Goal: Register for event/course

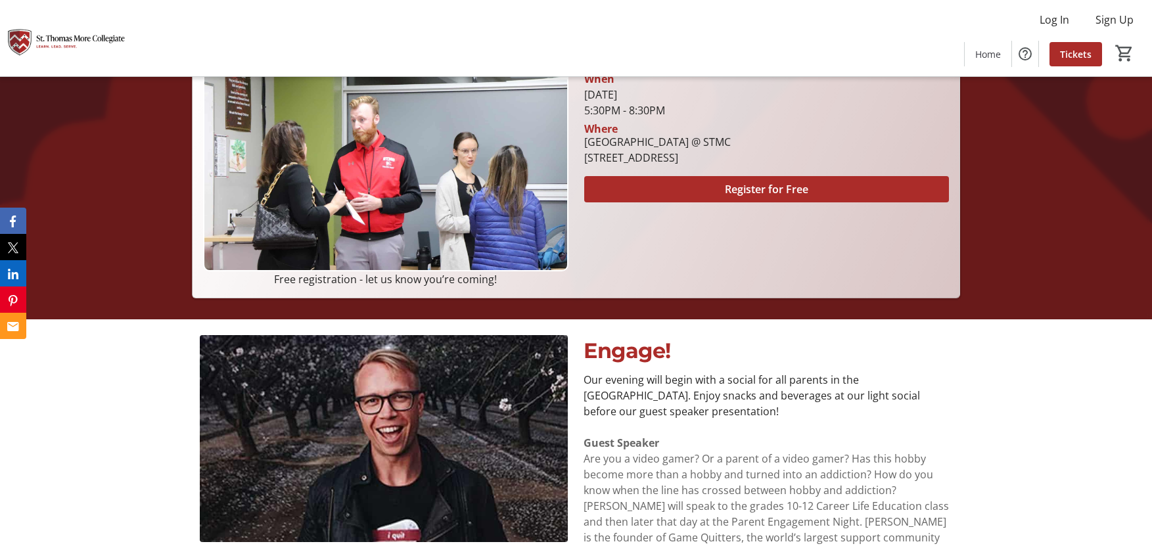
scroll to position [263, 0]
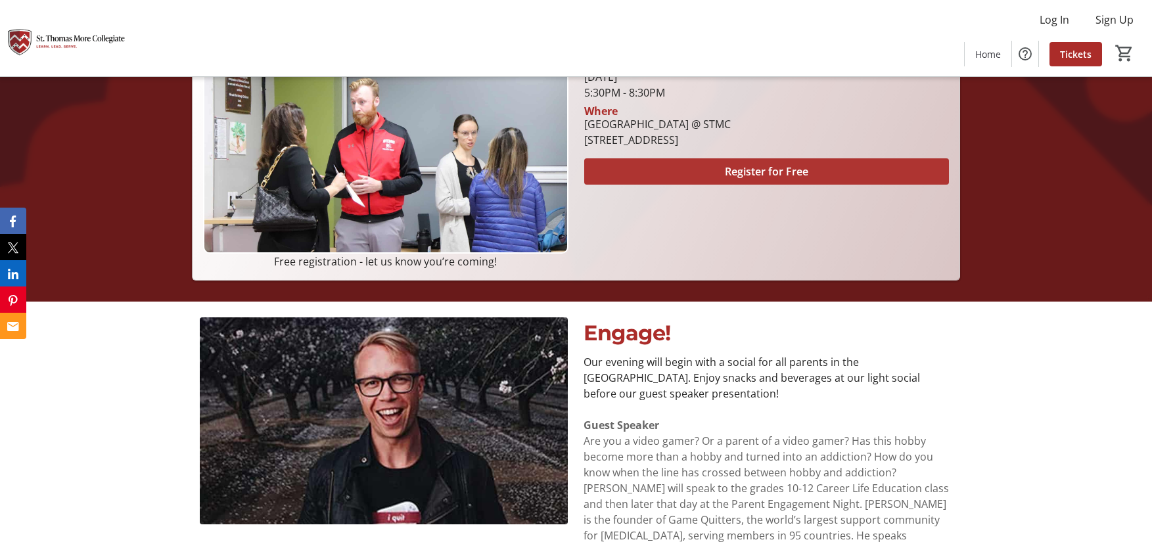
click at [777, 170] on span "Register for Free" at bounding box center [766, 172] width 83 height 16
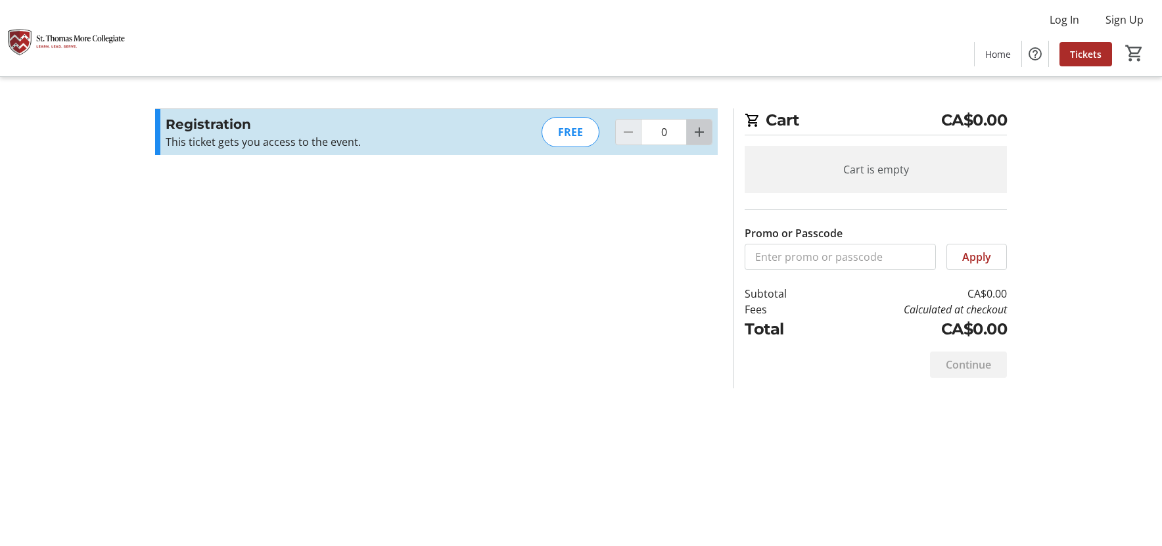
click at [700, 135] on mat-icon "Increment by one" at bounding box center [699, 132] width 16 height 16
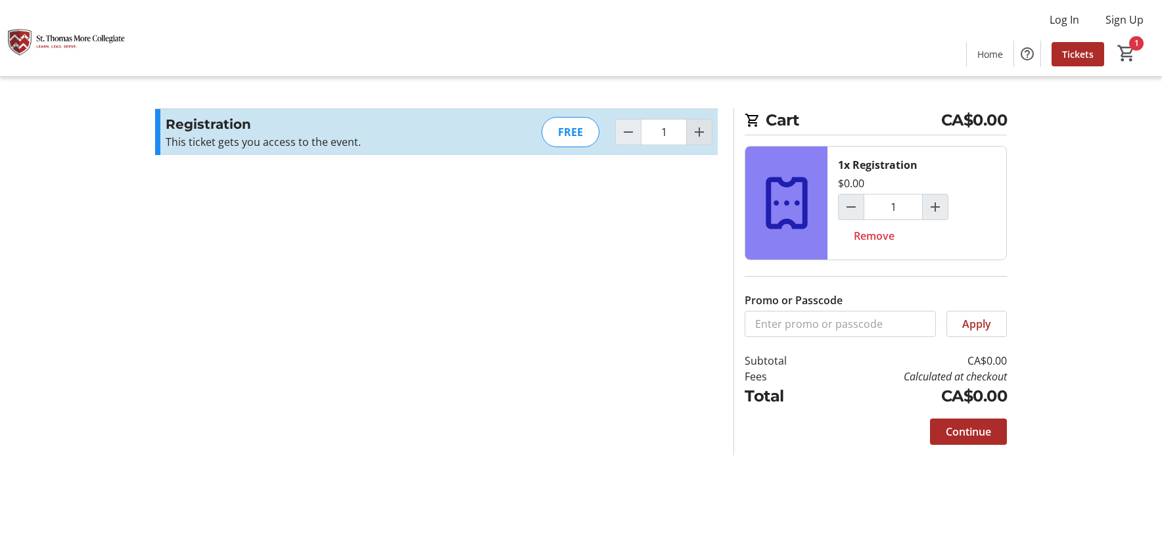
click at [701, 129] on mat-icon "Increment by one" at bounding box center [699, 132] width 16 height 16
type input "2"
click at [931, 207] on mat-icon "Increment by one" at bounding box center [935, 207] width 16 height 16
type input "3"
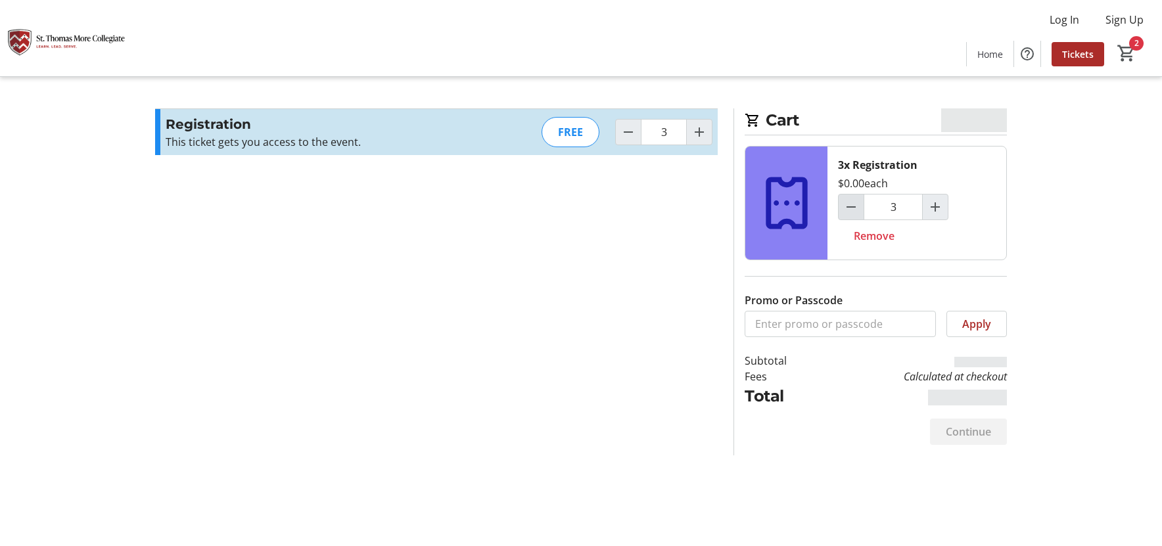
click at [849, 206] on mat-icon "Decrement by one" at bounding box center [851, 207] width 16 height 16
type input "2"
click at [975, 429] on span "Continue" at bounding box center [968, 432] width 45 height 16
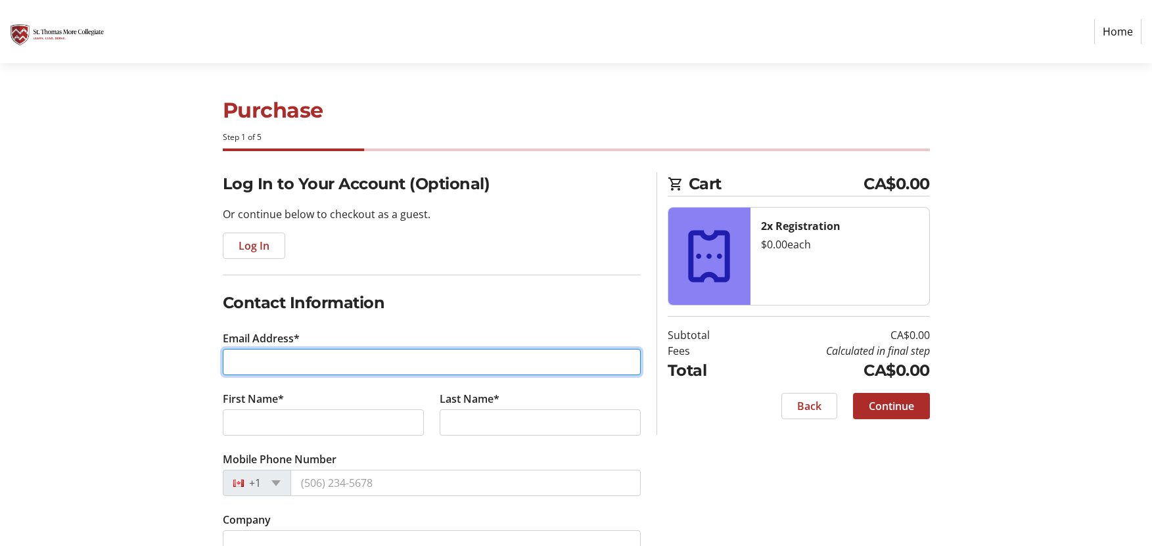
click at [260, 355] on input "Email Address*" at bounding box center [432, 362] width 418 height 26
type input "[EMAIL_ADDRESS][DOMAIN_NAME]"
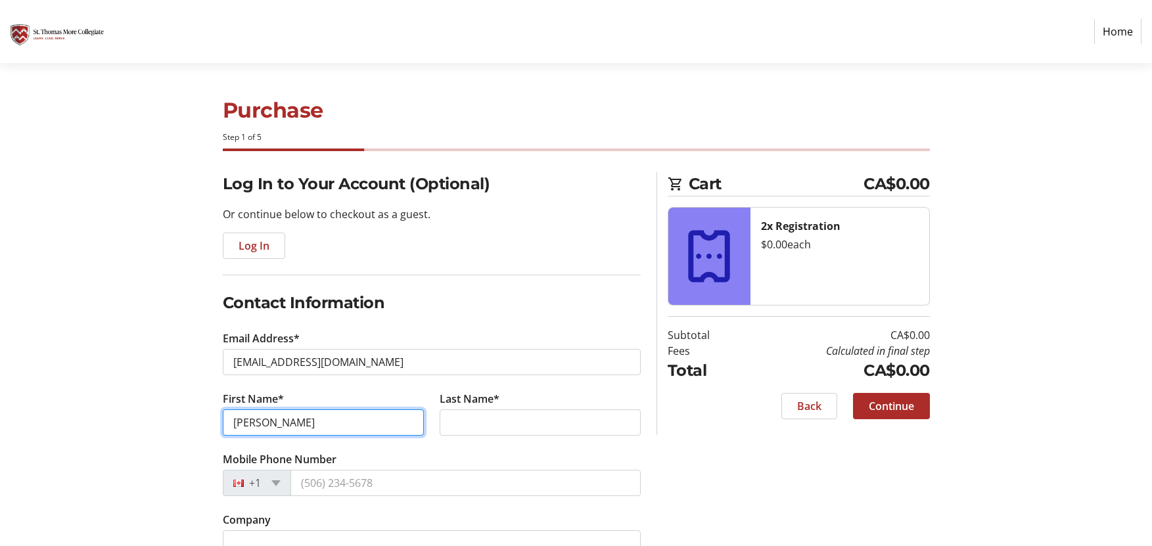
type input "[PERSON_NAME]"
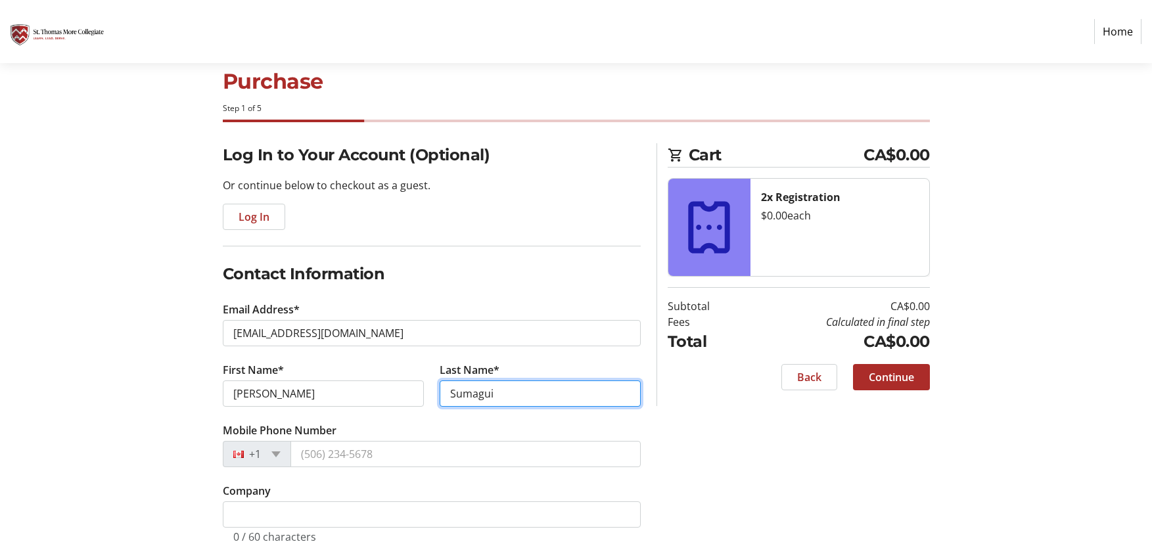
scroll to position [58, 0]
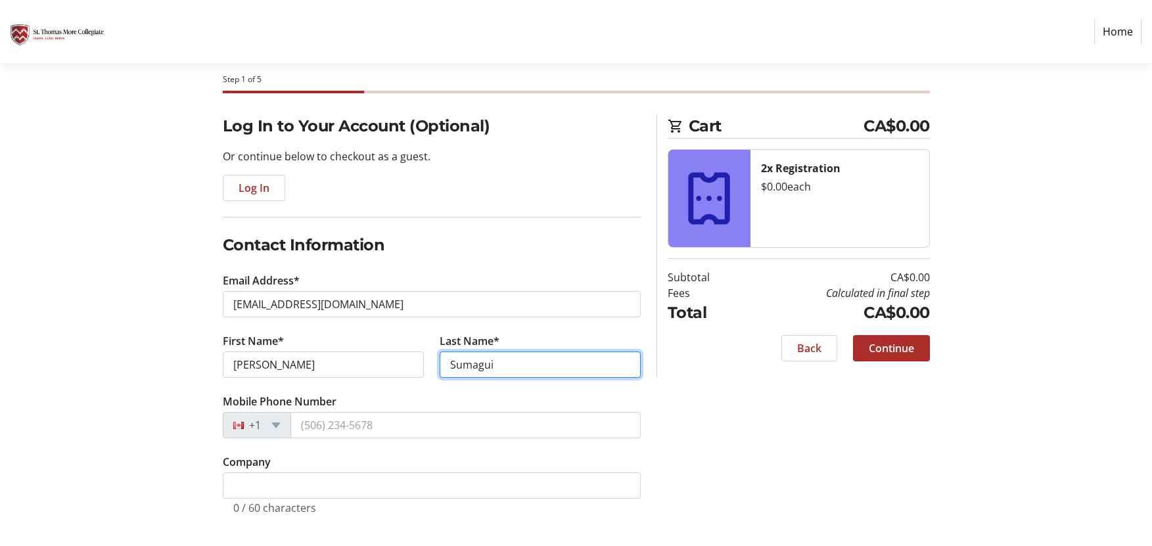
type input "Sumagui"
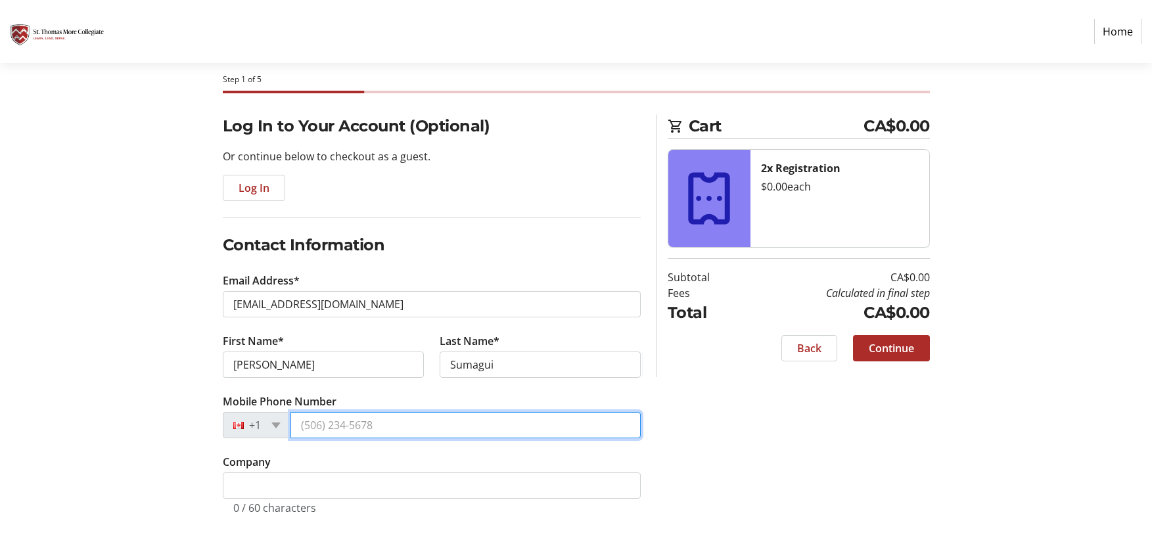
click at [312, 422] on input "Mobile Phone Number" at bounding box center [466, 425] width 350 height 26
type input "[PHONE_NUMBER]"
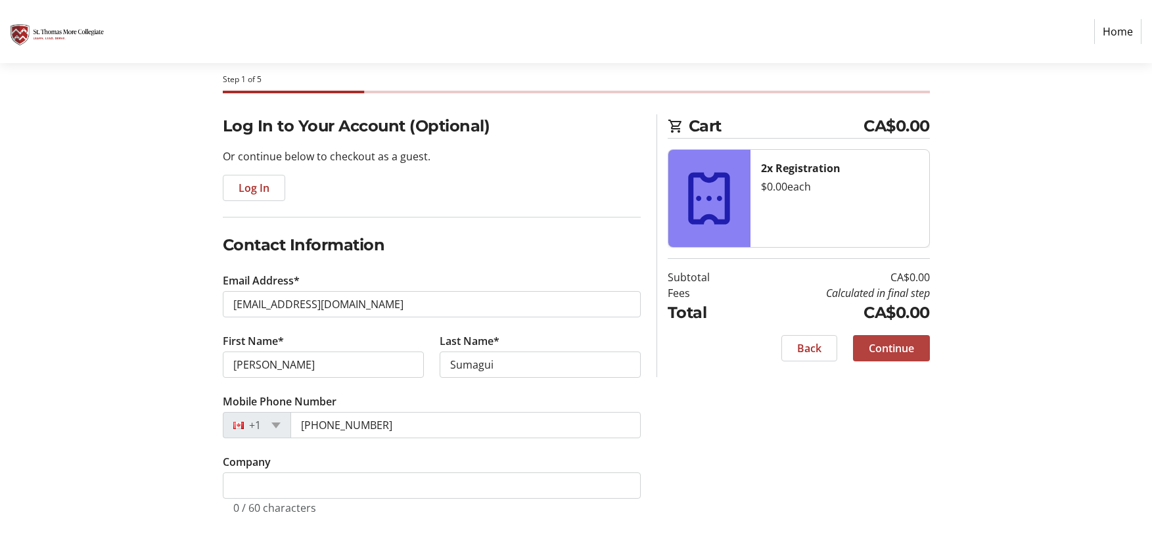
click at [894, 346] on span "Continue" at bounding box center [891, 348] width 45 height 16
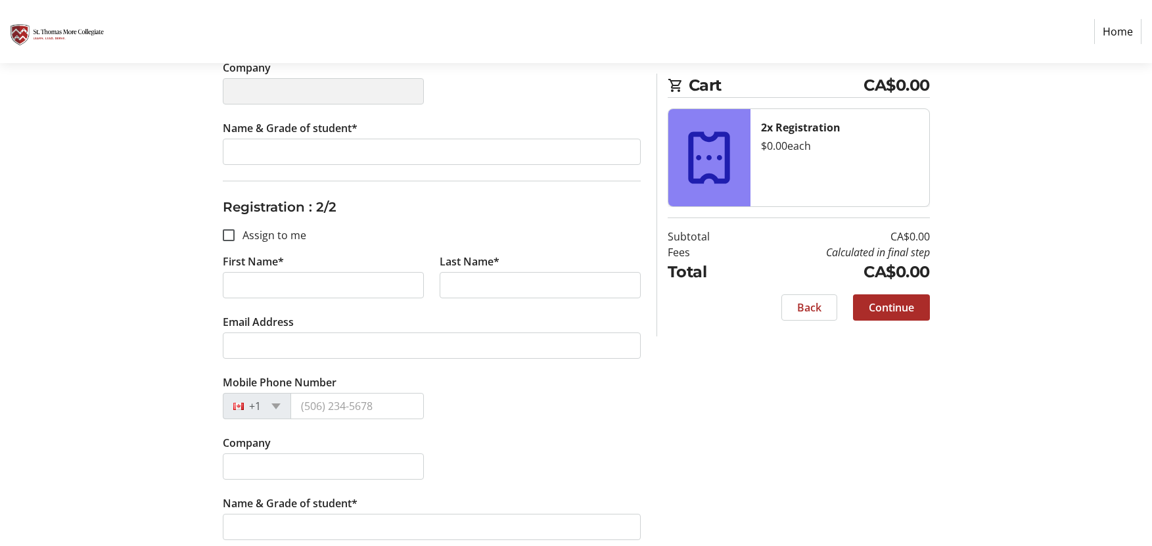
scroll to position [442, 0]
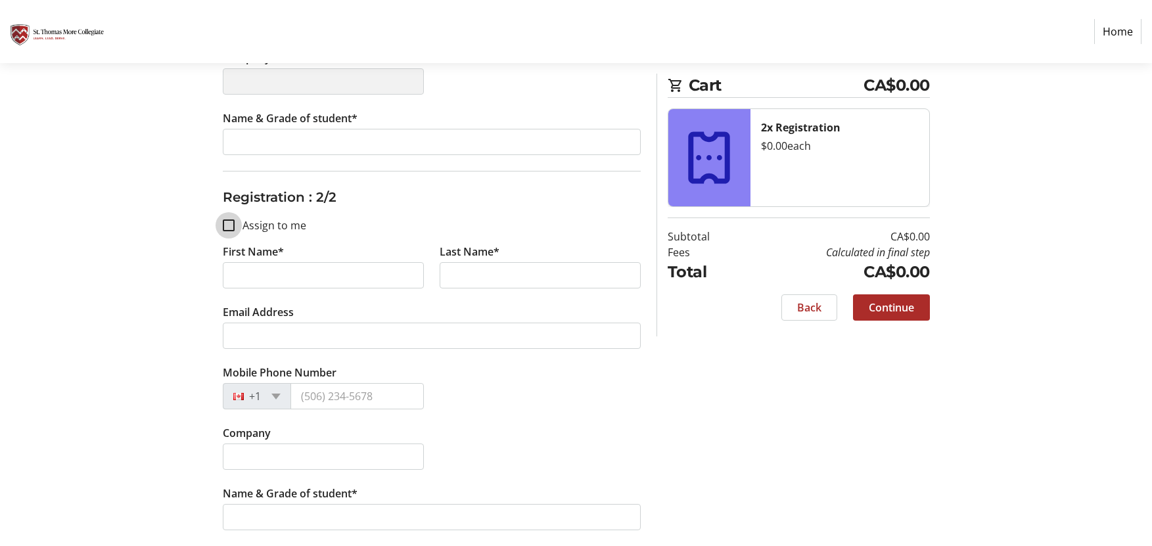
click at [233, 224] on input "Assign to me" at bounding box center [229, 226] width 12 height 12
checkbox input "true"
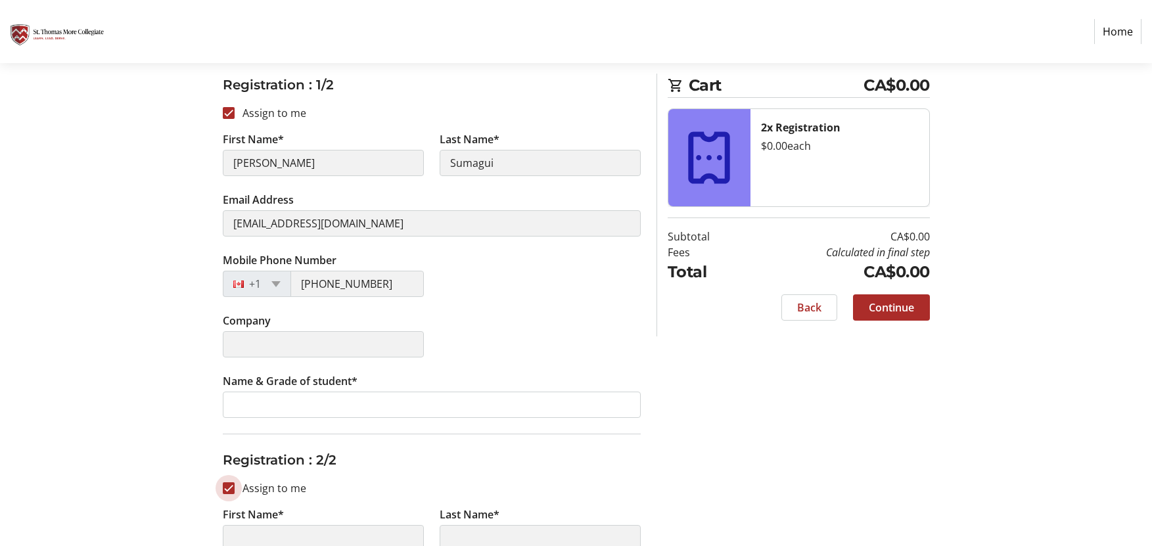
type input "[PERSON_NAME]"
type input "Sumagui"
type input "[EMAIL_ADDRESS][DOMAIN_NAME]"
type input "[PHONE_NUMBER]"
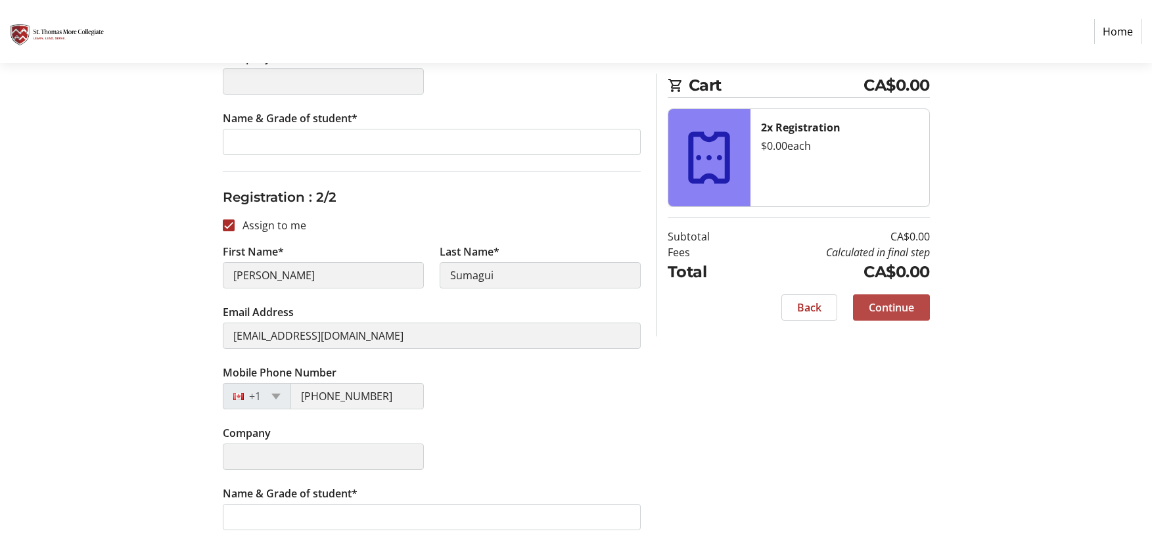
click at [913, 308] on span "Continue" at bounding box center [891, 308] width 45 height 16
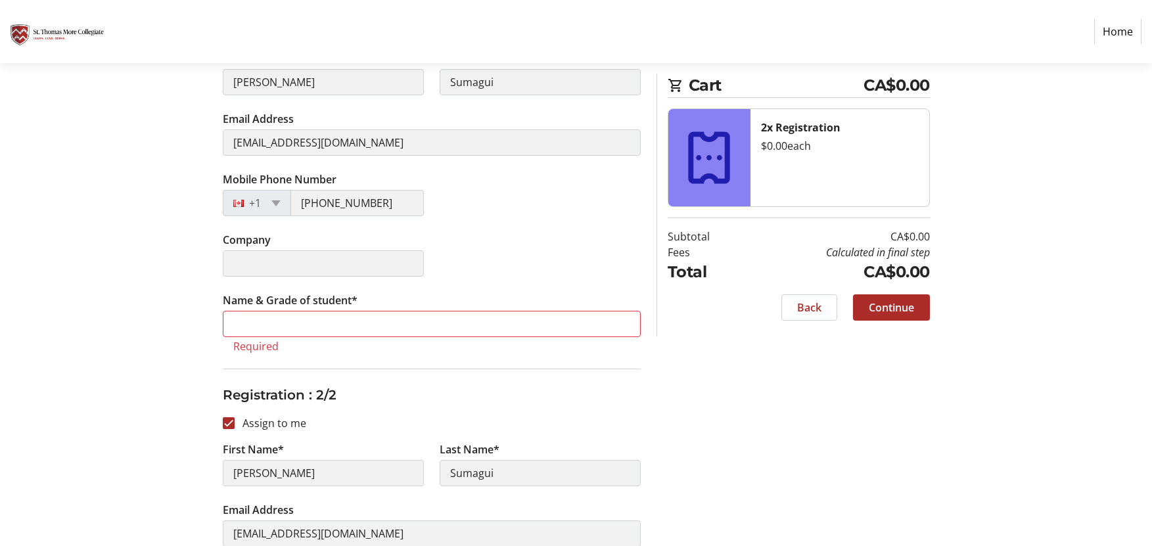
scroll to position [245, 0]
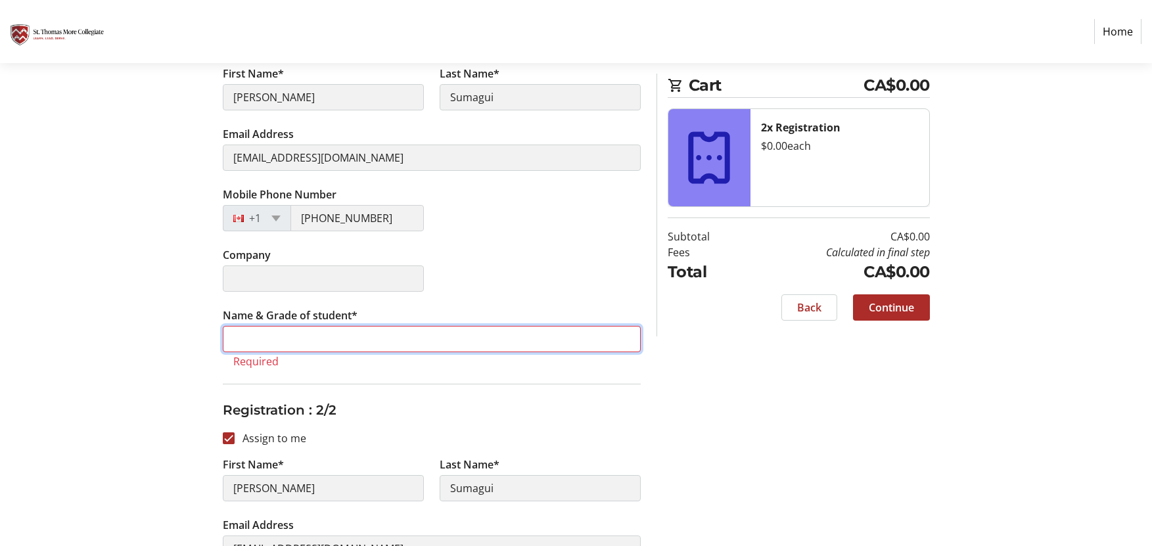
click at [248, 337] on input "Name & Grade of student*" at bounding box center [432, 339] width 418 height 26
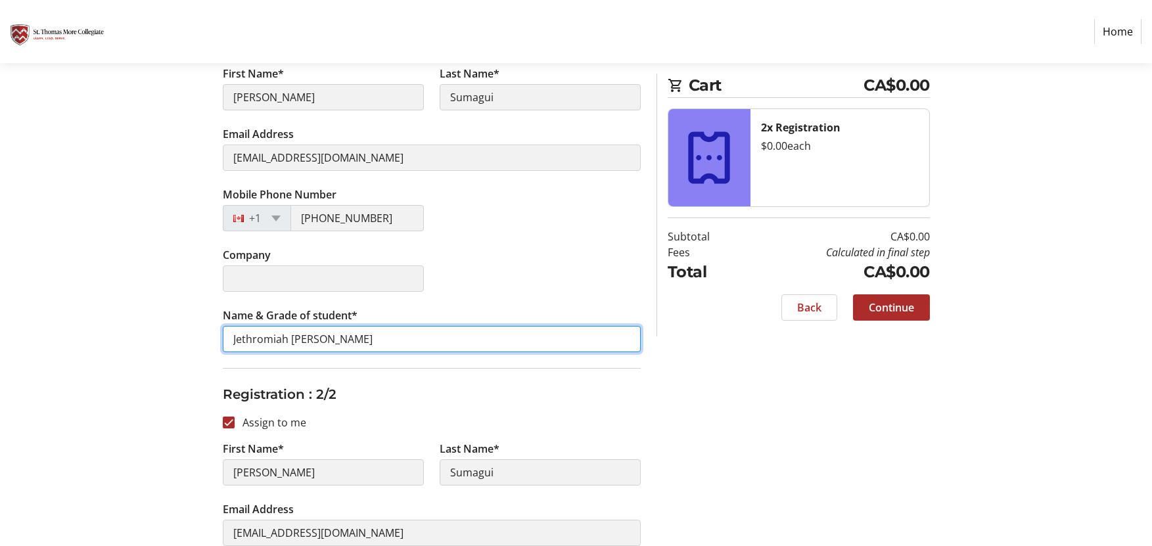
drag, startPoint x: 312, startPoint y: 340, endPoint x: 321, endPoint y: 340, distance: 8.6
click at [314, 340] on input "Jethromiah [PERSON_NAME]" at bounding box center [432, 339] width 418 height 26
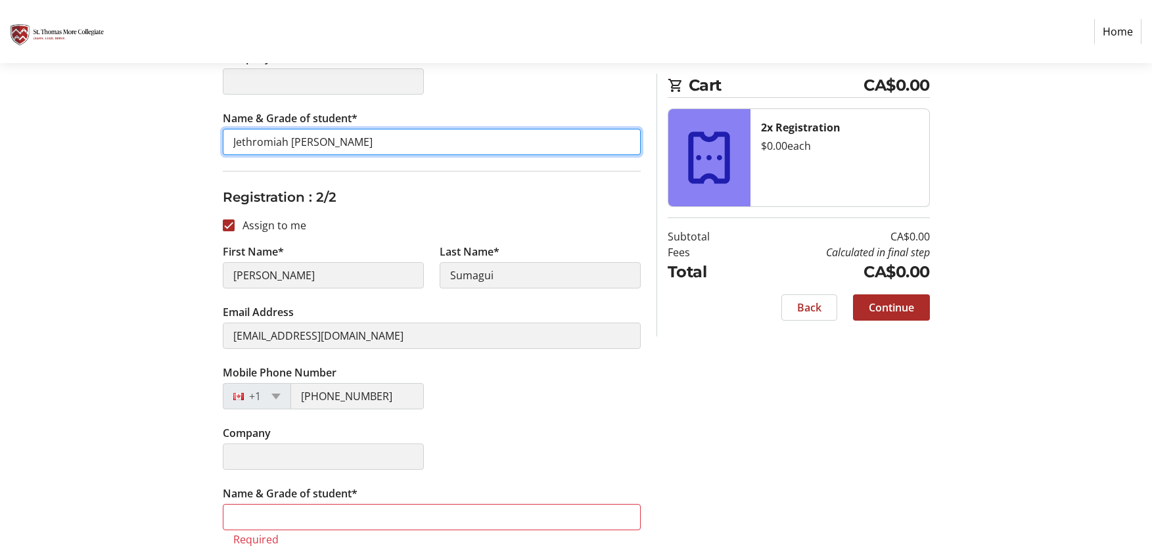
scroll to position [458, 0]
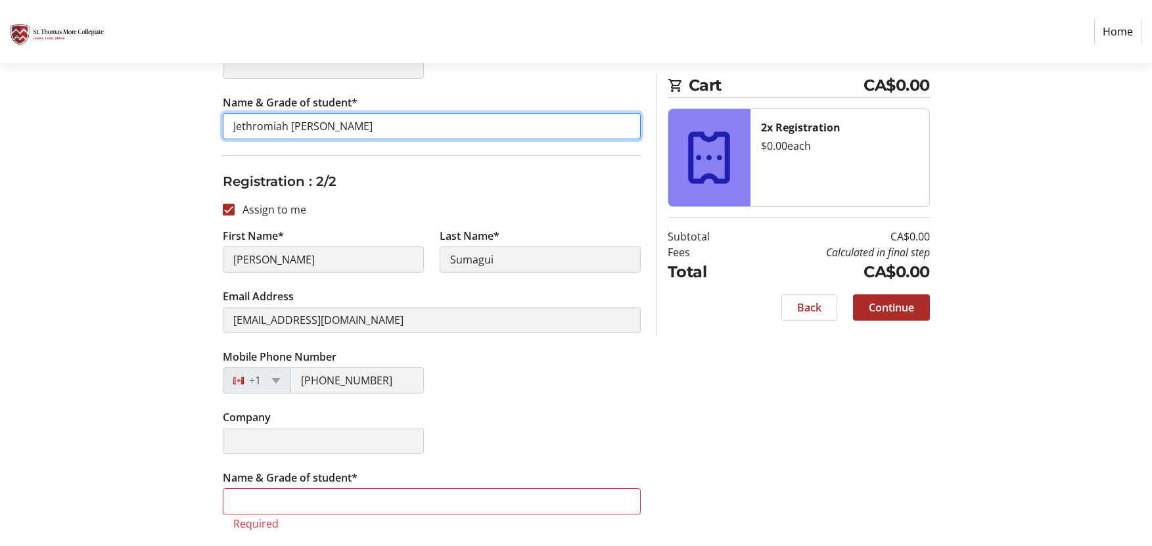
type input "Jethromiah [PERSON_NAME]"
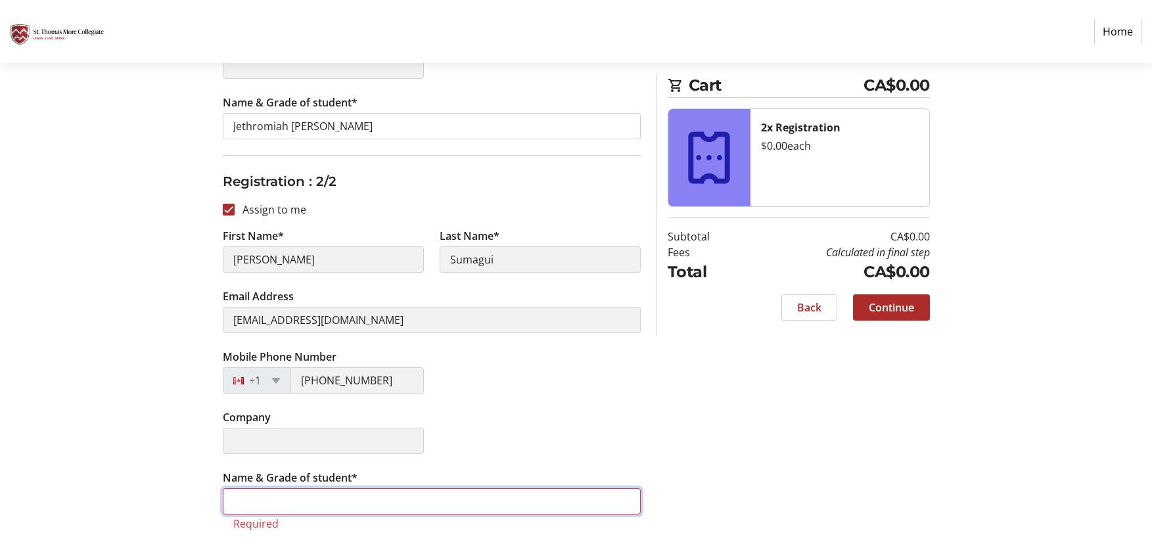
click at [266, 496] on input "Name & Grade of student*" at bounding box center [432, 501] width 418 height 26
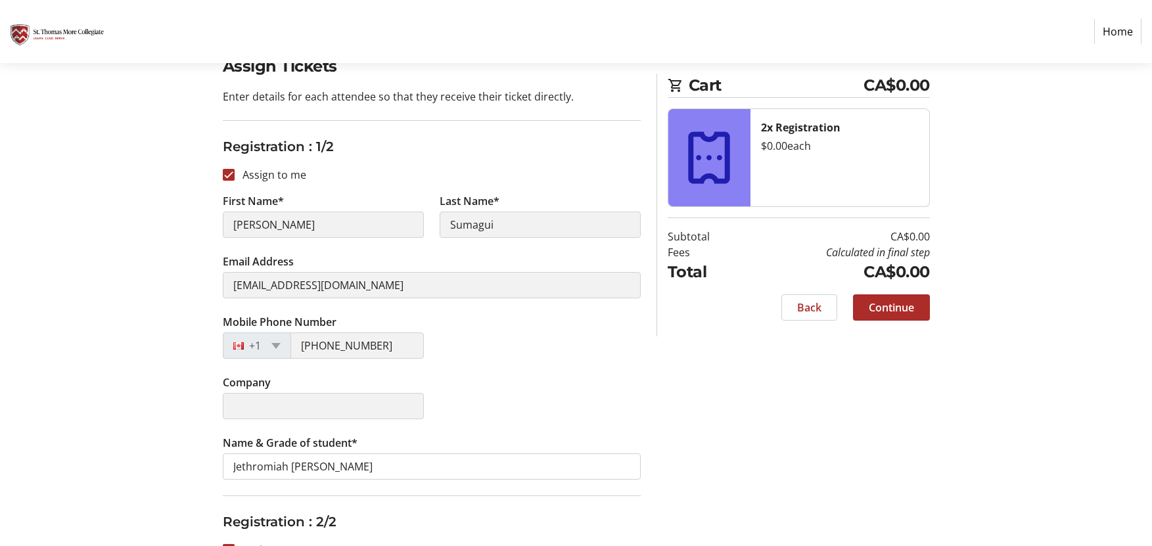
scroll to position [114, 0]
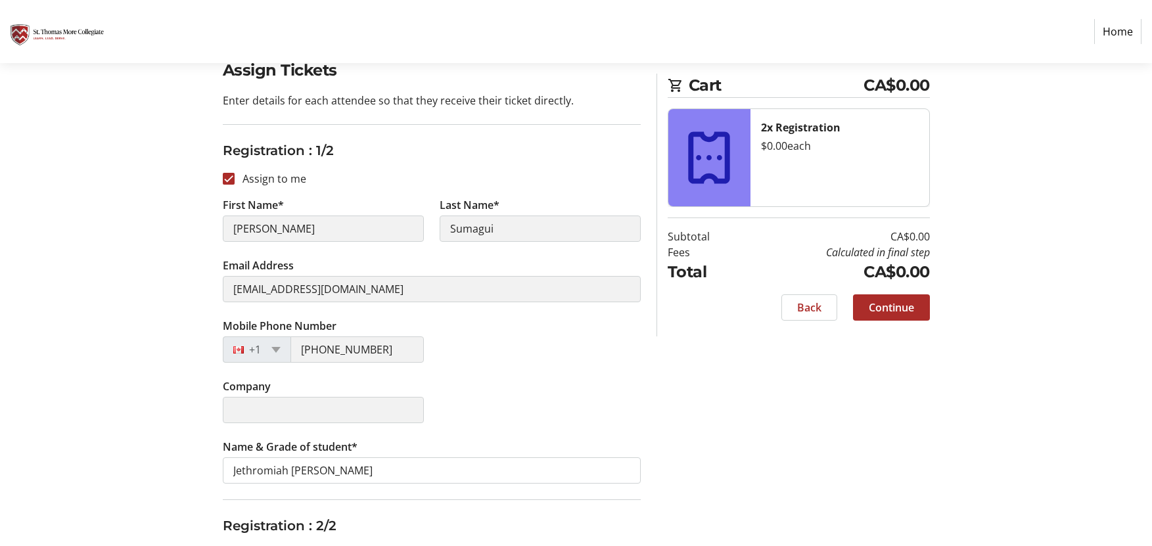
type input "Jethromiah [PERSON_NAME]"
click at [901, 309] on span "Continue" at bounding box center [891, 308] width 45 height 16
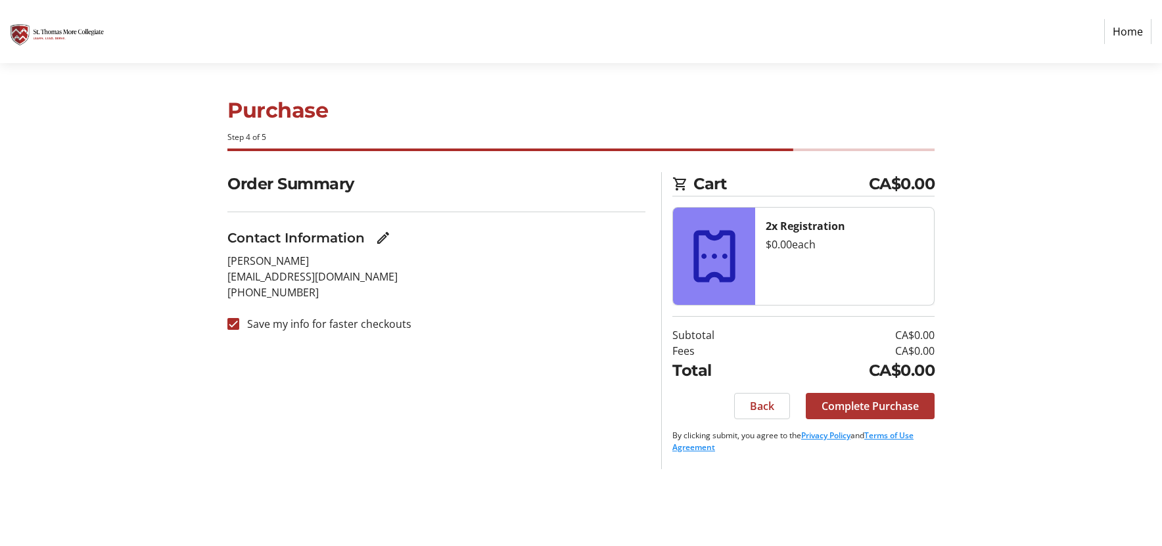
click at [839, 402] on span "Complete Purchase" at bounding box center [870, 406] width 97 height 16
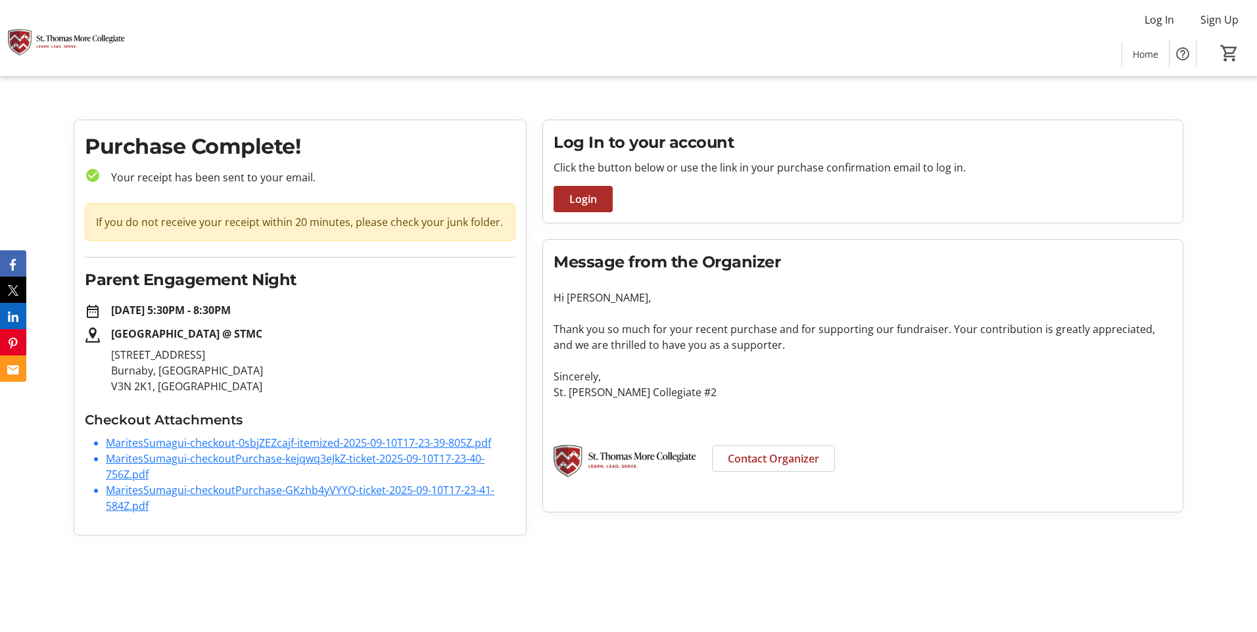
click at [296, 445] on link "MaritesSumagui-checkout-0sbjZEZcajf-itemized-2025-09-10T17-23-39-805Z.pdf" at bounding box center [298, 443] width 385 height 14
click at [185, 457] on link "MaritesSumagui-checkoutPurchase-kejqwq3eJkZ-ticket-2025-09-10T17-23-40-756Z.pdf" at bounding box center [295, 467] width 379 height 30
click at [218, 463] on link "MaritesSumagui-checkoutPurchase-kejqwq3eJkZ-ticket-2025-09-10T17-23-40-756Z.pdf" at bounding box center [295, 467] width 379 height 30
click at [221, 459] on link "MaritesSumagui-checkoutPurchase-kejqwq3eJkZ-ticket-2025-09-10T17-23-40-756Z.pdf" at bounding box center [295, 467] width 379 height 30
click at [207, 489] on link "MaritesSumagui-checkoutPurchase-GKzhb4yVYYQ-ticket-2025-09-10T17-23-41-584Z.pdf" at bounding box center [300, 498] width 388 height 30
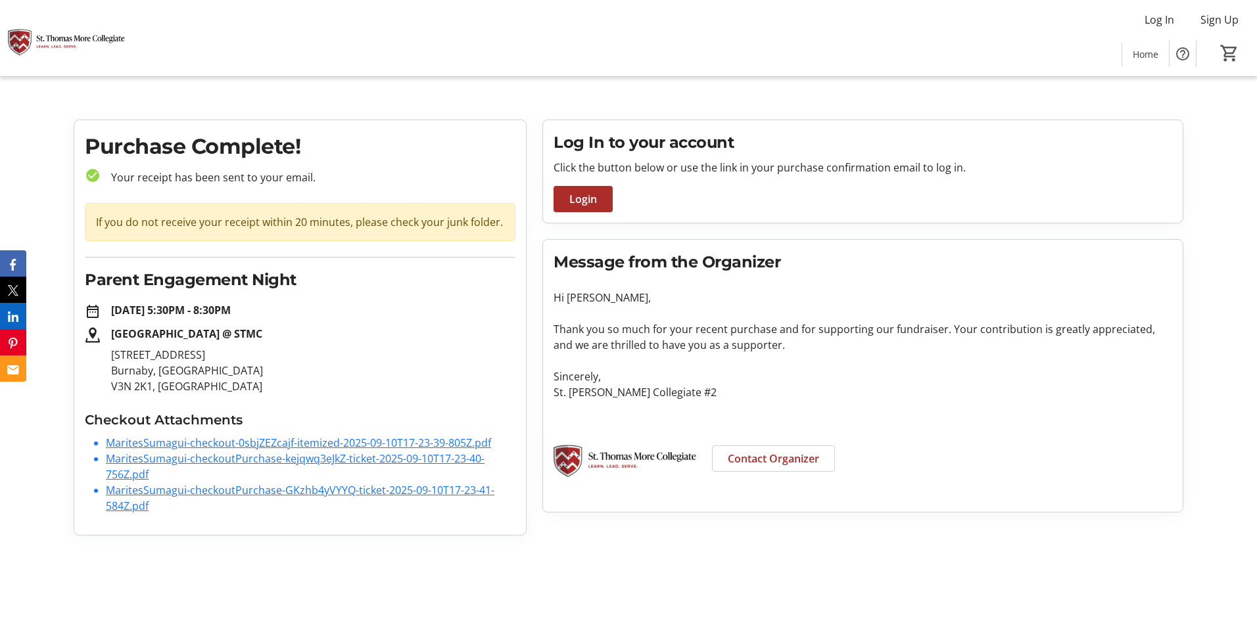
click at [244, 457] on link "MaritesSumagui-checkoutPurchase-kejqwq3eJkZ-ticket-2025-09-10T17-23-40-756Z.pdf" at bounding box center [295, 467] width 379 height 30
